Goal: Complete application form: Complete application form

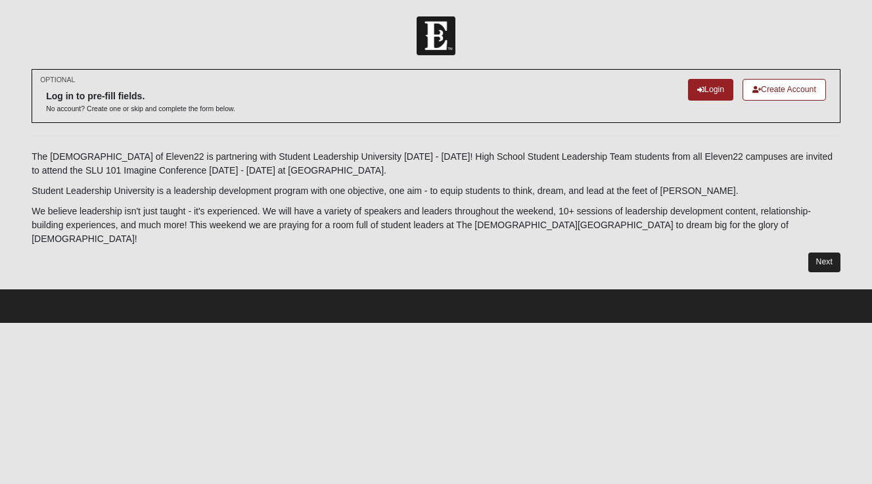
click at [822, 252] on link "Next" at bounding box center [824, 261] width 32 height 19
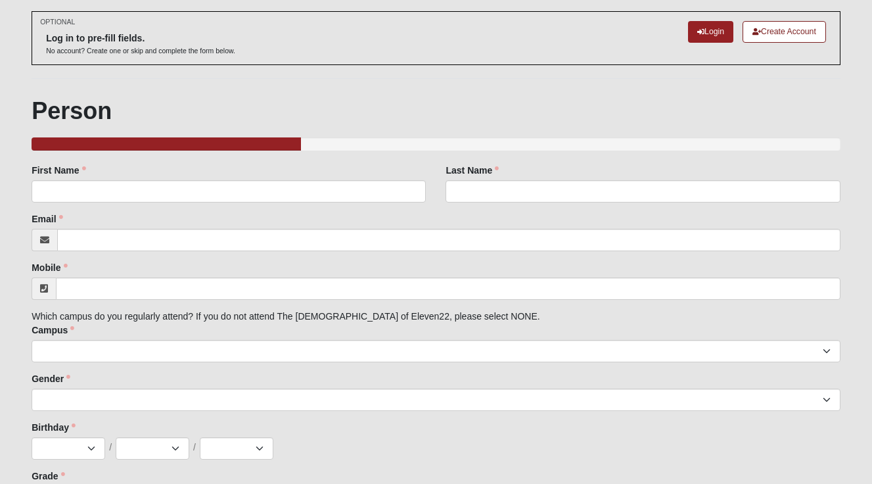
scroll to position [71, 0]
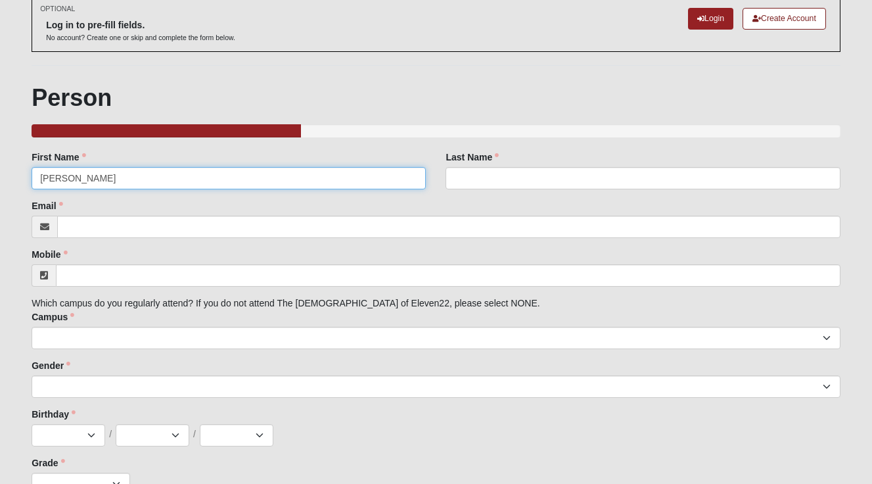
type input "[PERSON_NAME]"
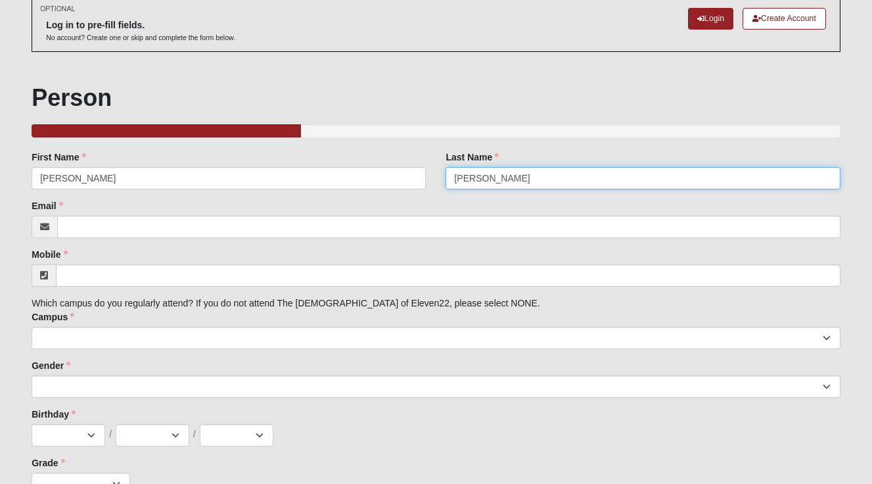
type input "[PERSON_NAME]"
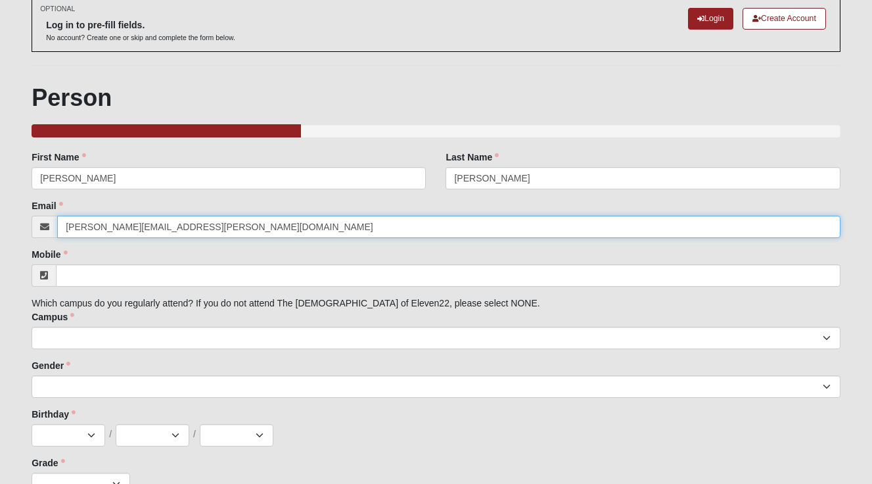
type input "[PERSON_NAME][EMAIL_ADDRESS][PERSON_NAME][DOMAIN_NAME]"
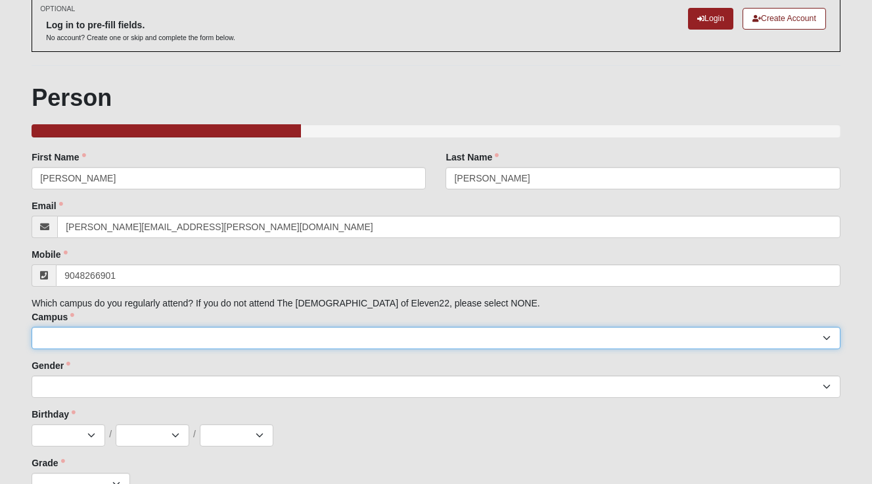
type input "[PHONE_NUMBER]"
select select "3"
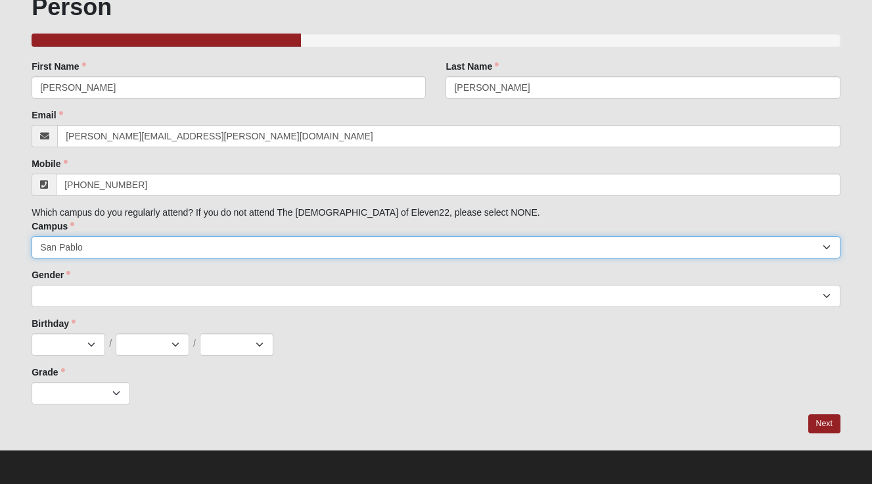
scroll to position [161, 0]
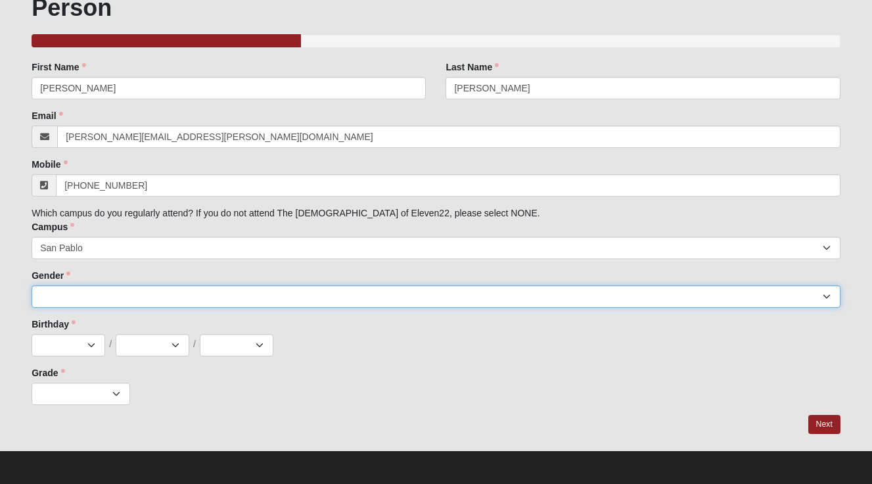
select select "2"
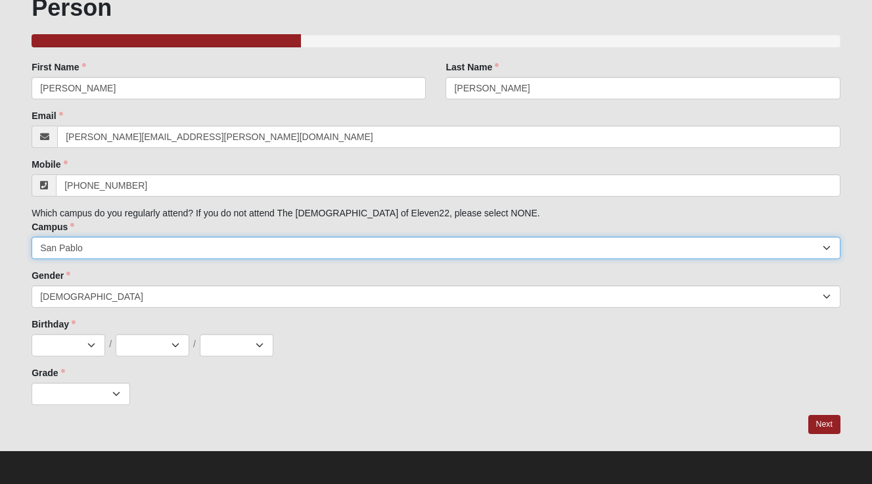
select select "14"
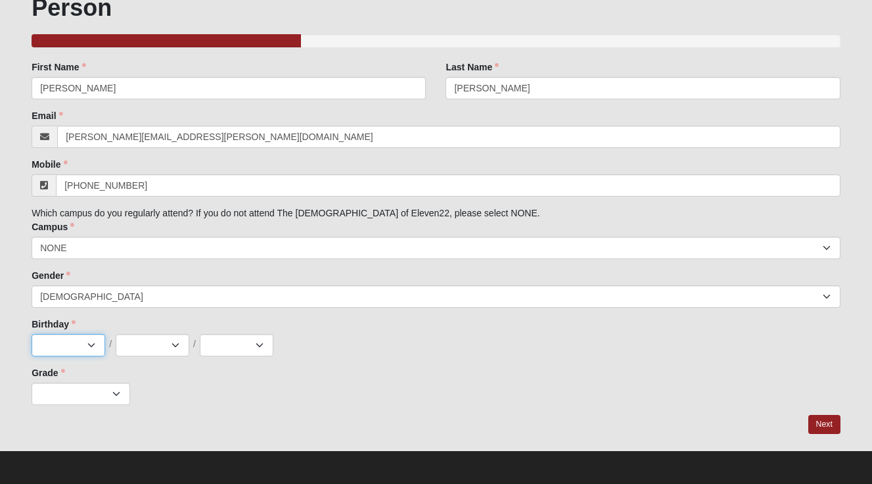
select select "1"
select select "6"
select select "1998"
select select "2"
click at [325, 367] on div "Grade K 1st 2nd 3rd 4th 5th 6th 7th 8th 9th 10th 11th 12th Grade is required." at bounding box center [436, 385] width 809 height 39
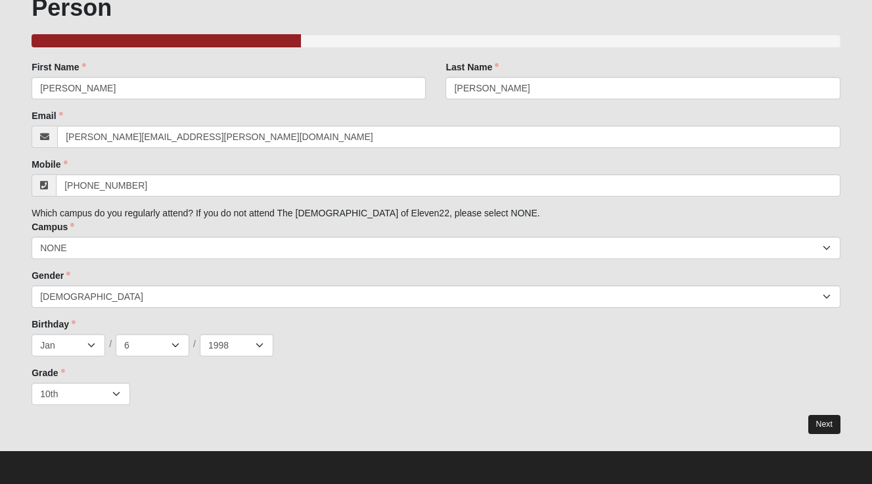
click at [827, 418] on link "Next" at bounding box center [824, 424] width 32 height 19
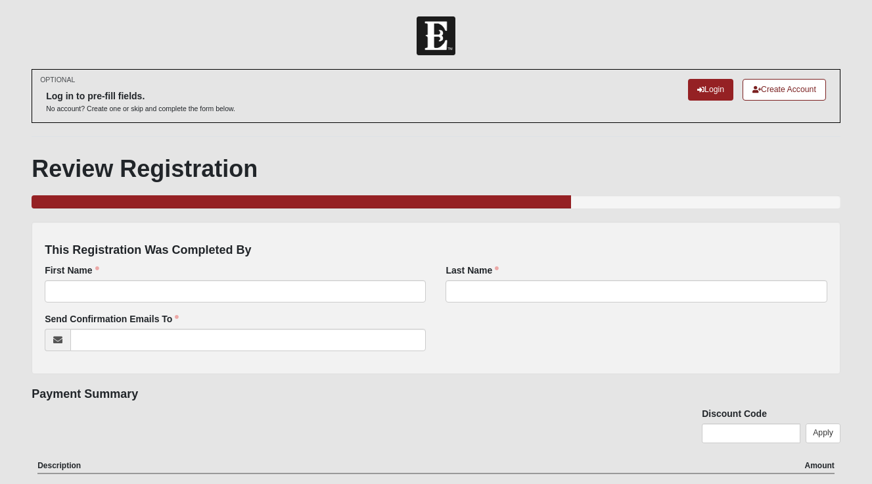
scroll to position [28, 0]
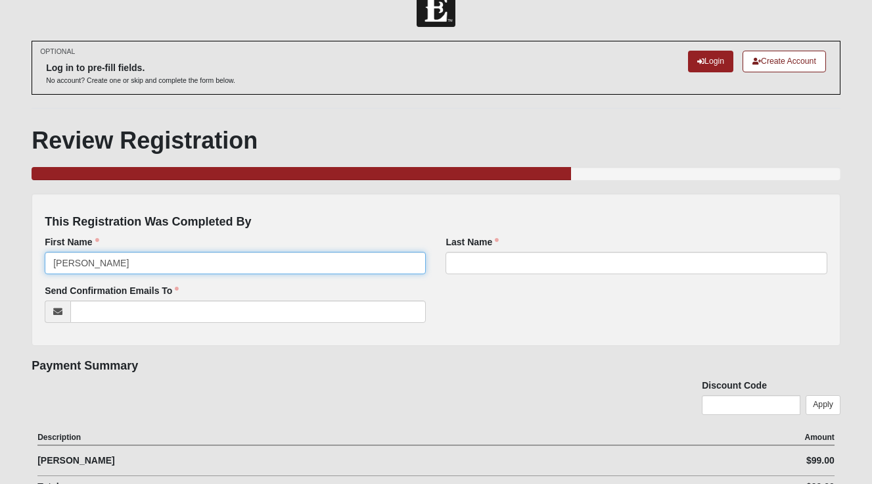
type input "[PERSON_NAME]"
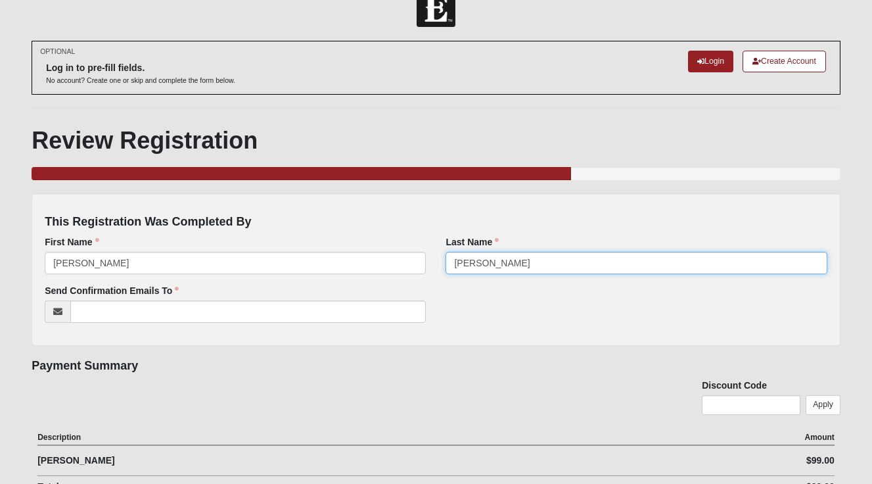
type input "[PERSON_NAME]"
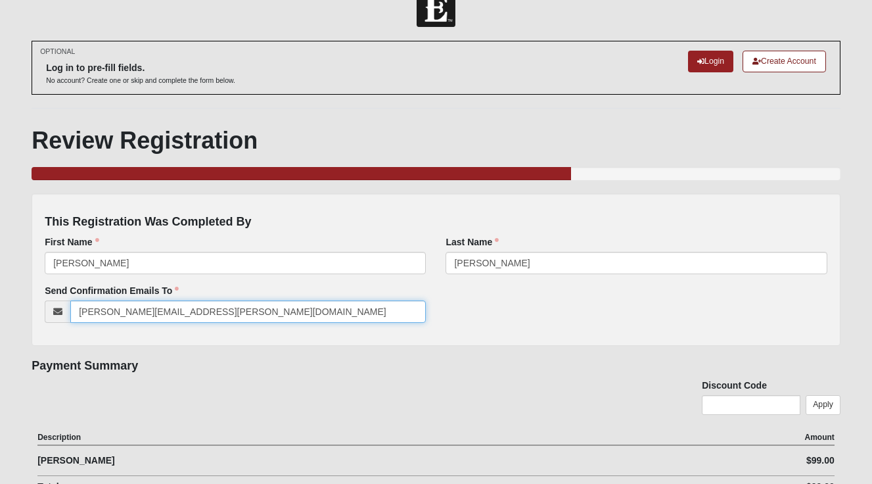
type input "kendall.gast@coe22.com"
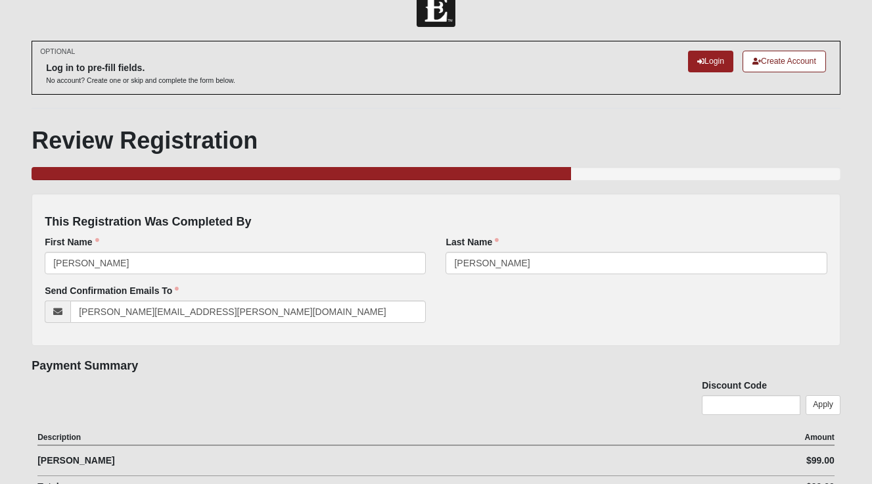
click at [227, 386] on div "Discount Code Apply" at bounding box center [436, 402] width 809 height 48
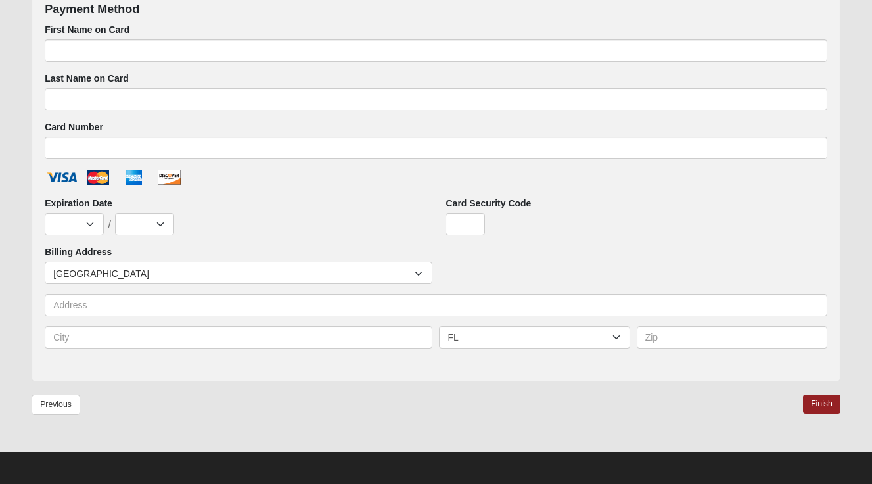
scroll to position [658, 0]
